Goal: Information Seeking & Learning: Learn about a topic

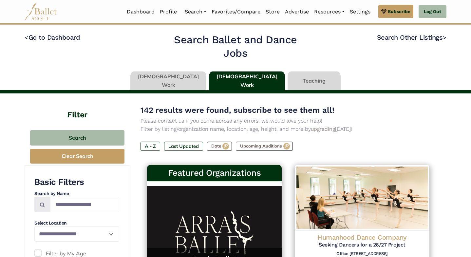
click at [228, 72] on link at bounding box center [247, 80] width 76 height 19
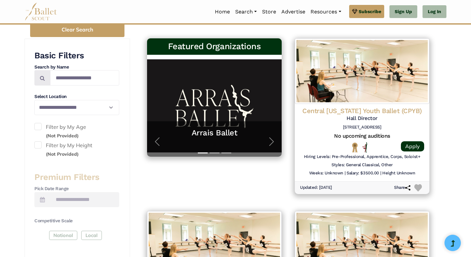
scroll to position [13, 0]
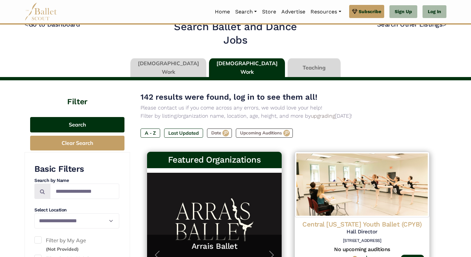
click at [95, 125] on button "Search" at bounding box center [77, 124] width 94 height 15
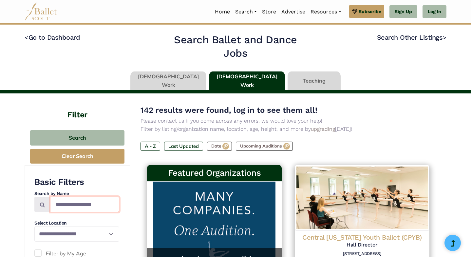
click at [81, 202] on input "Search by names..." at bounding box center [84, 204] width 69 height 15
type input "*"
type input "**********"
click at [38, 202] on span at bounding box center [42, 204] width 16 height 15
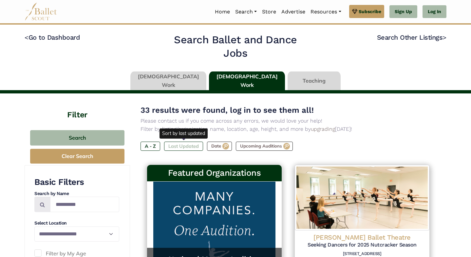
click at [192, 146] on label "Last Updated" at bounding box center [183, 146] width 39 height 9
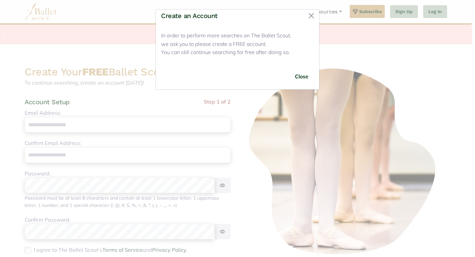
click at [307, 67] on div "Close" at bounding box center [237, 77] width 163 height 26
click at [306, 69] on button "Close" at bounding box center [301, 76] width 25 height 15
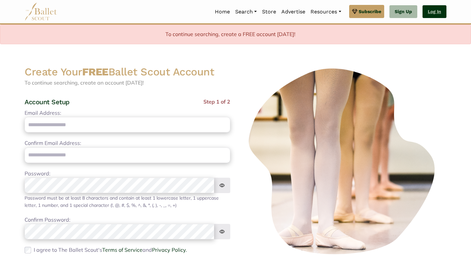
click at [431, 11] on link "Log In" at bounding box center [435, 11] width 24 height 13
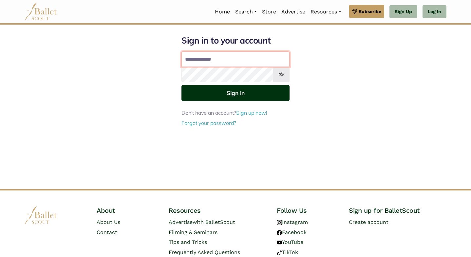
type input "**********"
click at [239, 95] on button "Sign in" at bounding box center [236, 93] width 108 height 16
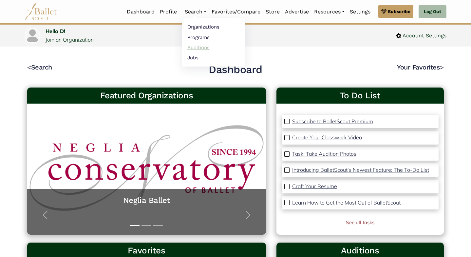
click at [201, 46] on link "Auditions" at bounding box center [213, 47] width 63 height 10
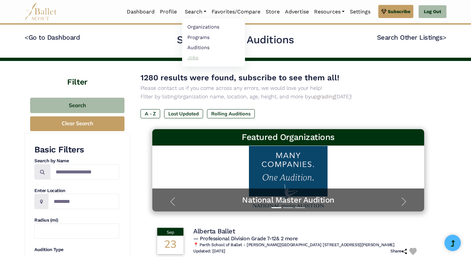
click at [192, 59] on link "Jobs" at bounding box center [213, 57] width 63 height 10
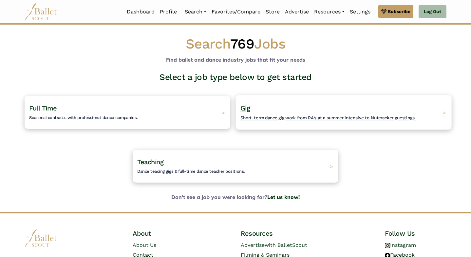
click at [266, 101] on div "Gig Short-term dance gig work from RA's at a summer intensive to Nutcracker gue…" at bounding box center [344, 112] width 216 height 34
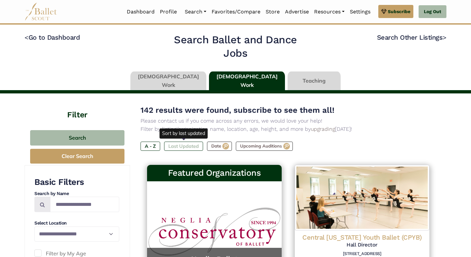
click at [180, 145] on label "Last Updated" at bounding box center [183, 146] width 39 height 9
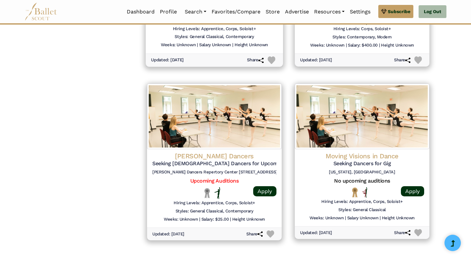
scroll to position [818, 0]
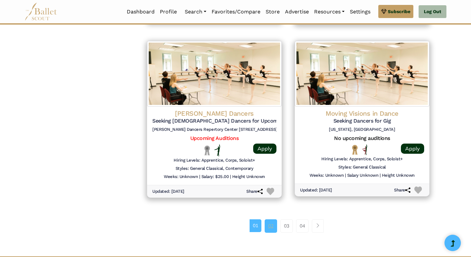
click at [272, 219] on link "02" at bounding box center [271, 225] width 12 height 13
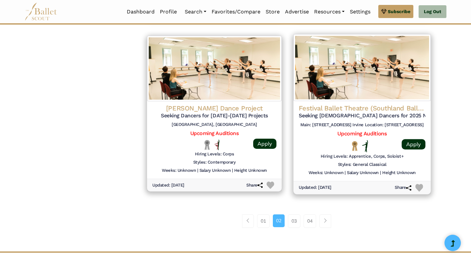
scroll to position [832, 0]
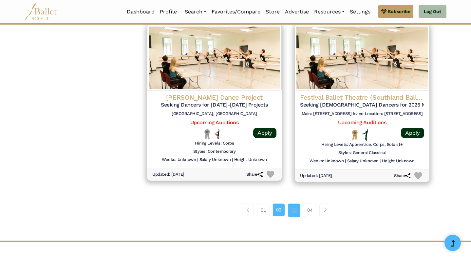
click at [293, 205] on link "03" at bounding box center [294, 210] width 12 height 13
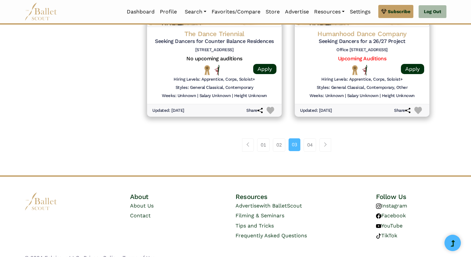
scroll to position [897, 0]
